Goal: Navigation & Orientation: Go to known website

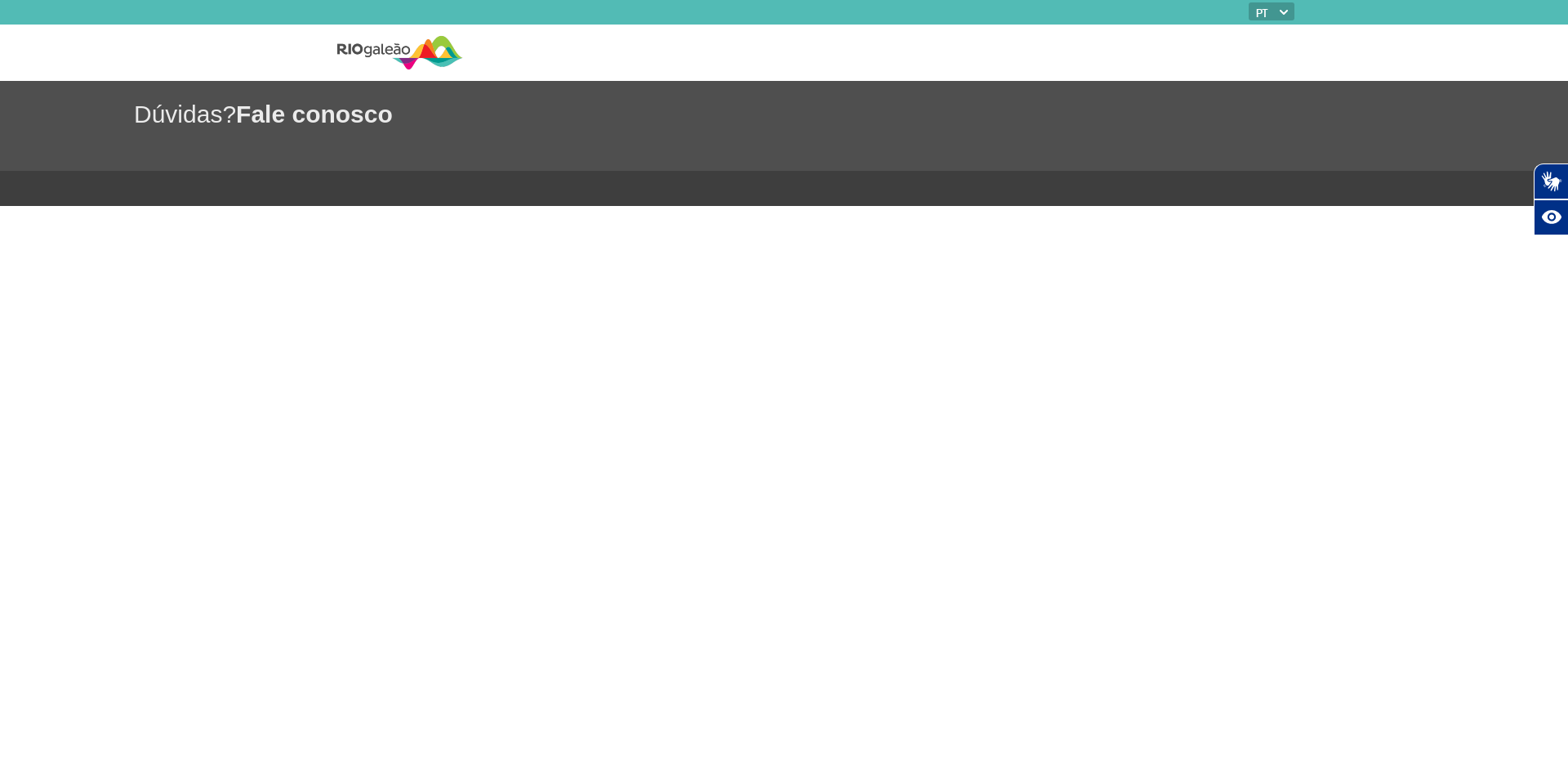
click at [421, 58] on img at bounding box center [400, 53] width 126 height 40
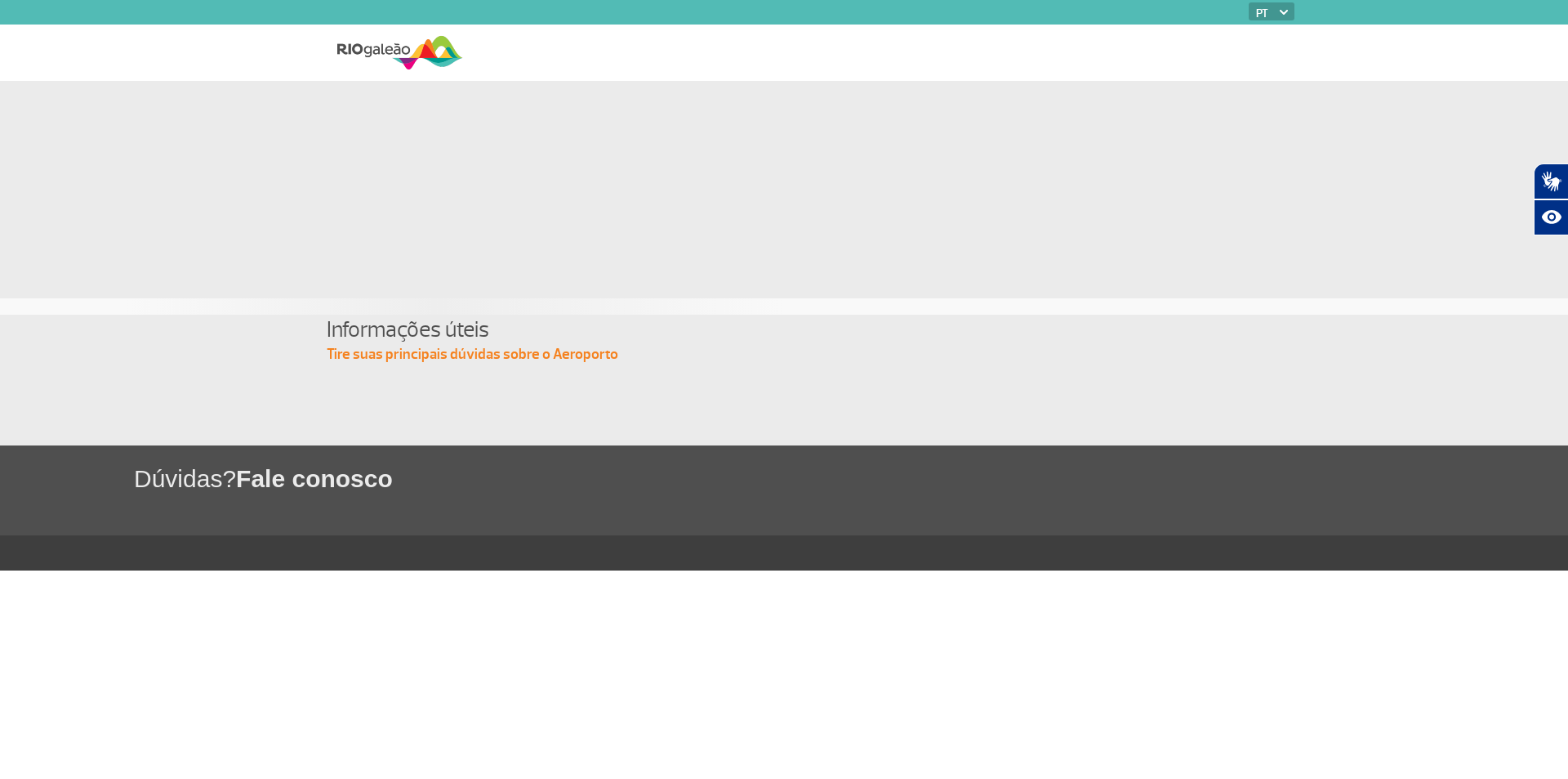
drag, startPoint x: 290, startPoint y: 8, endPoint x: 376, endPoint y: 69, distance: 105.4
click at [293, 11] on ul at bounding box center [290, 12] width 32 height 25
click at [376, 68] on img at bounding box center [400, 53] width 126 height 40
click at [389, 42] on img at bounding box center [400, 53] width 126 height 40
click at [386, 44] on img at bounding box center [400, 53] width 126 height 40
